Goal: Information Seeking & Learning: Check status

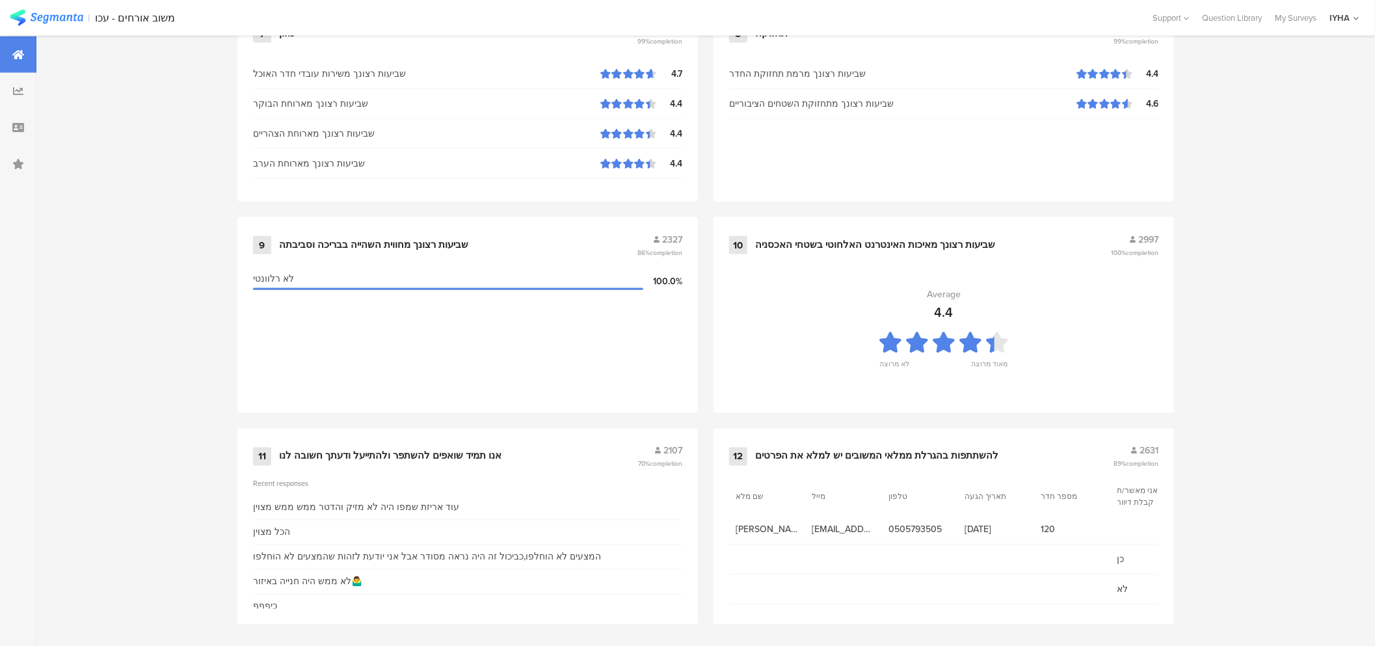
scroll to position [1264, 0]
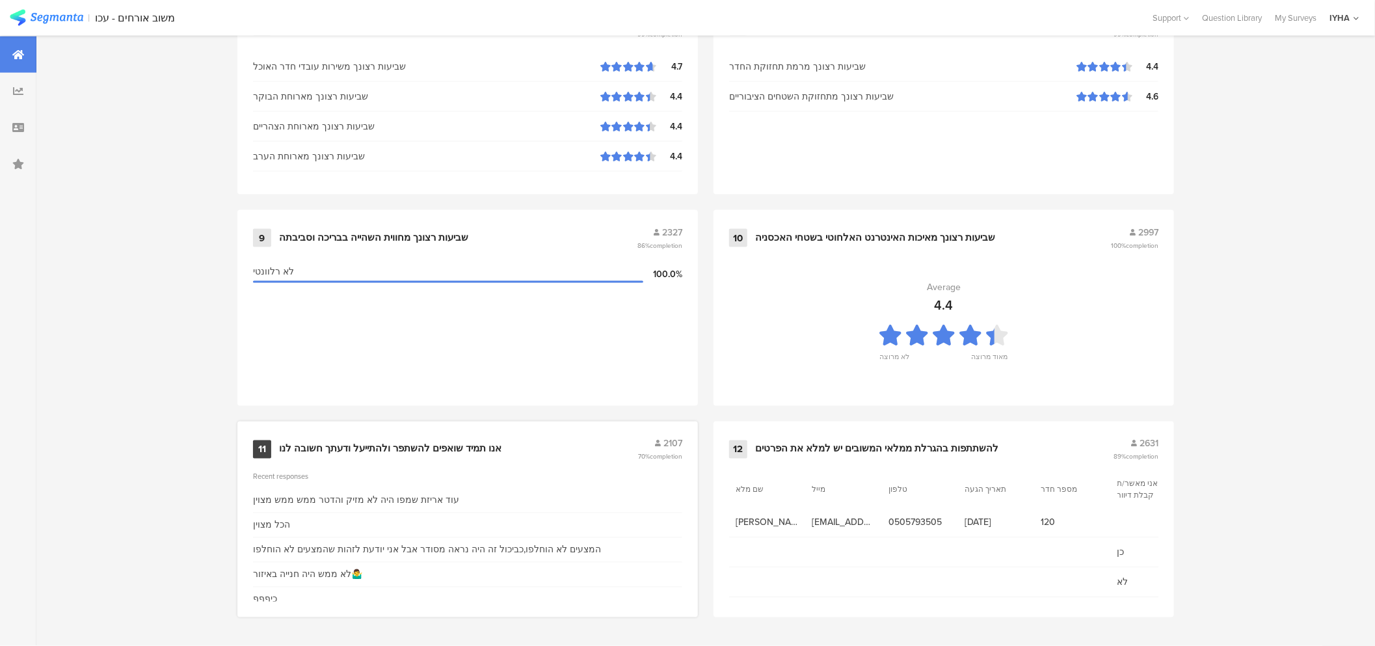
click at [355, 452] on div "אנו תמיד שואפים להשתפר ולהתייעל ודעתך חשובה לנו" at bounding box center [390, 449] width 223 height 13
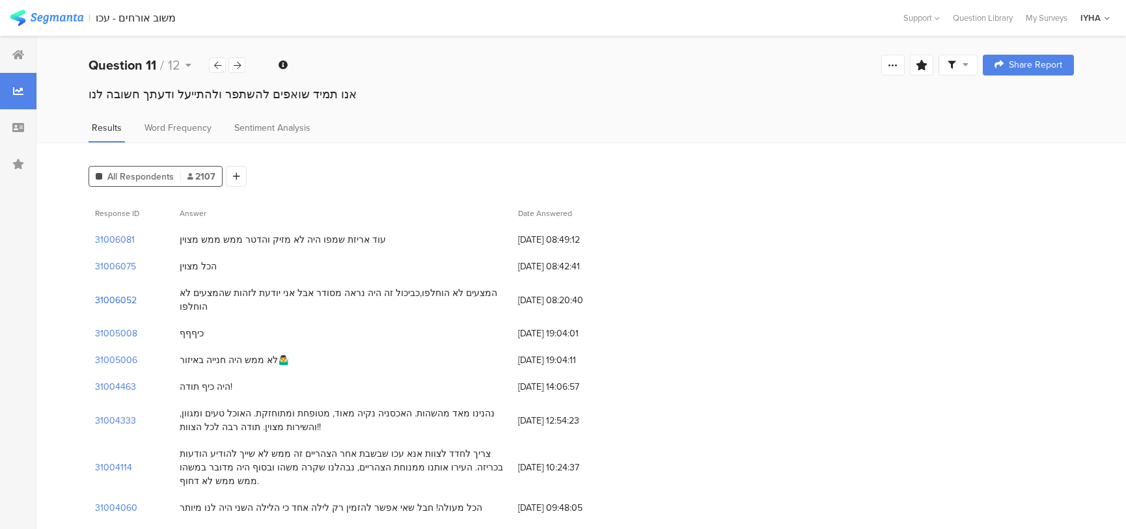
click at [114, 294] on section "31006052" at bounding box center [116, 300] width 42 height 14
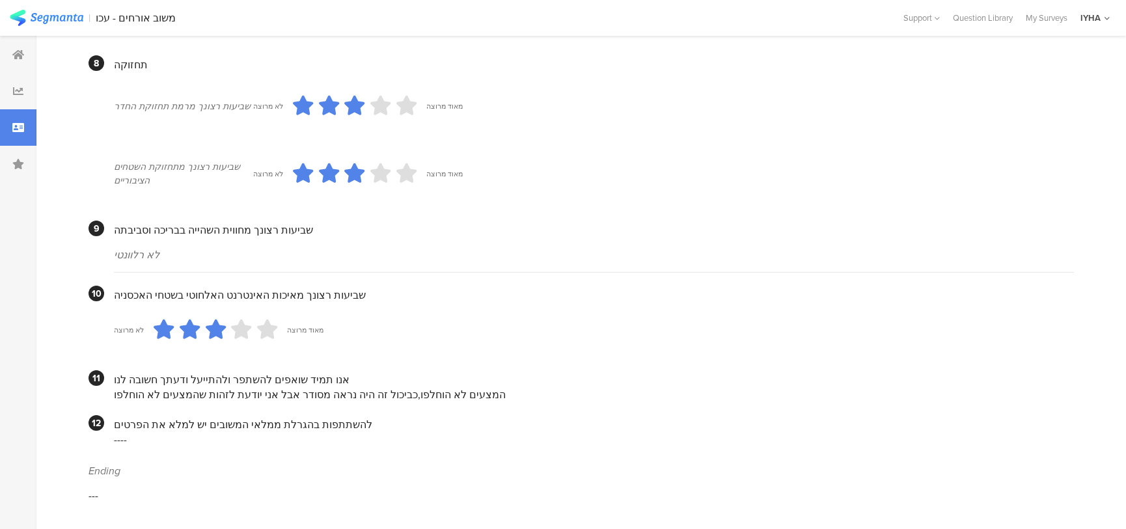
scroll to position [1087, 0]
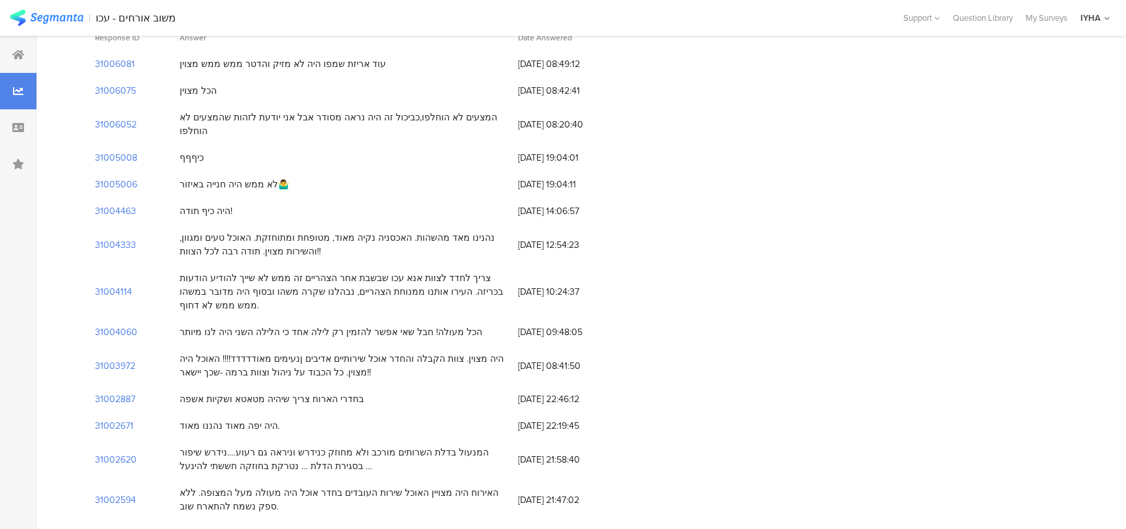
scroll to position [177, 0]
